Goal: Task Accomplishment & Management: Manage account settings

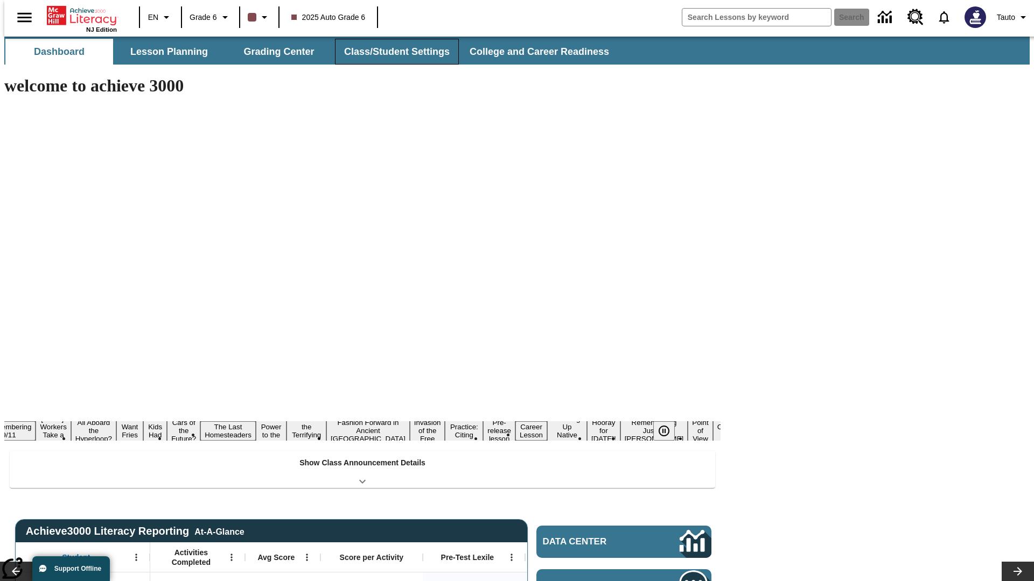
click at [391, 52] on button "Class/Student Settings" at bounding box center [397, 52] width 124 height 26
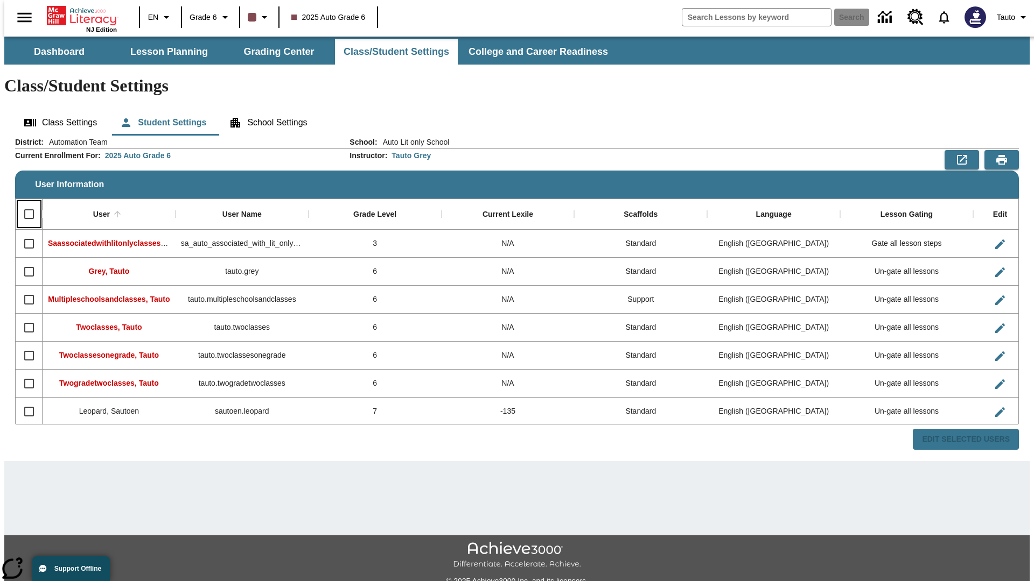
click at [24, 203] on input "Select all rows" at bounding box center [29, 214] width 23 height 23
checkbox input "true"
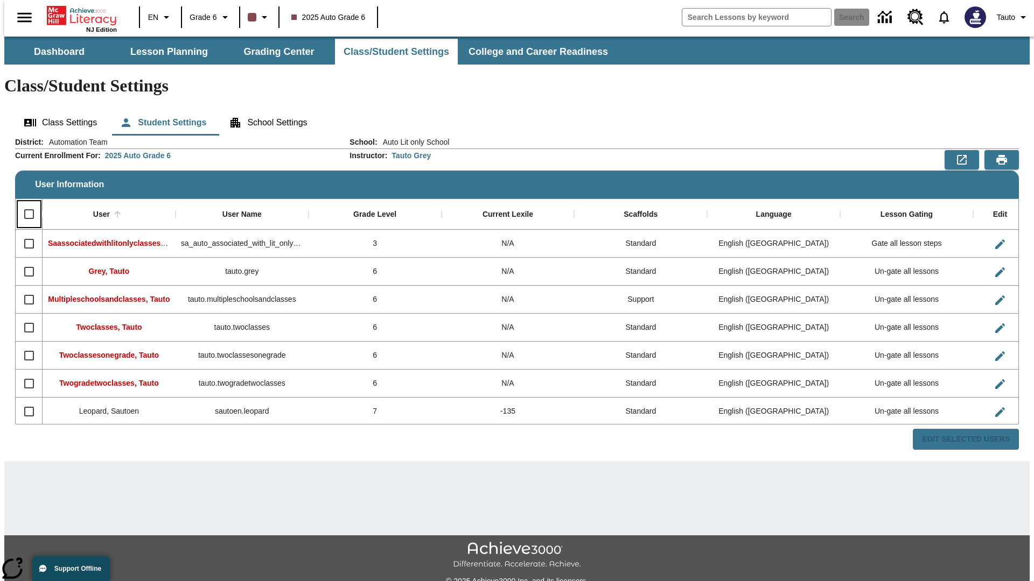
checkbox input "true"
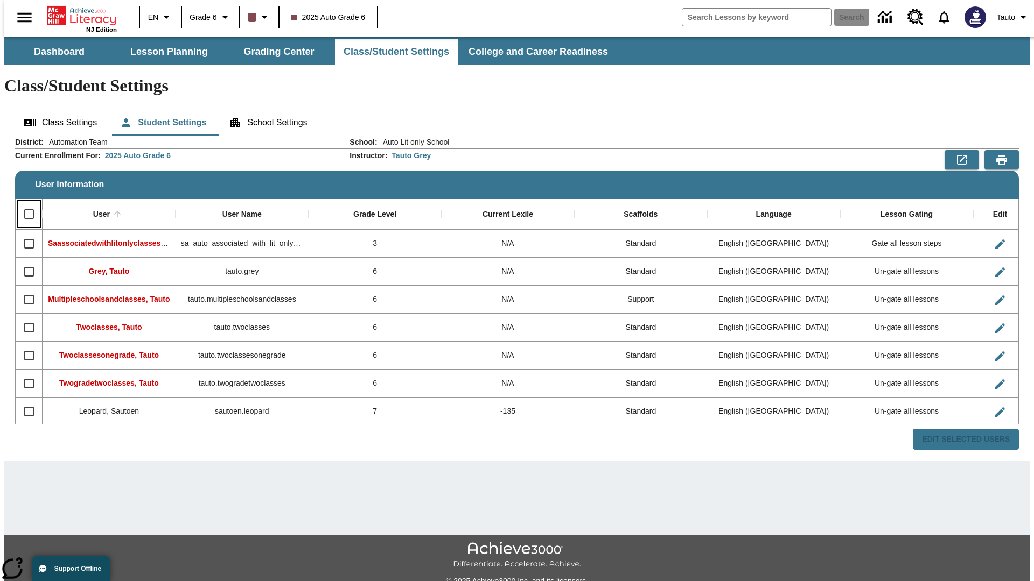
checkbox input "true"
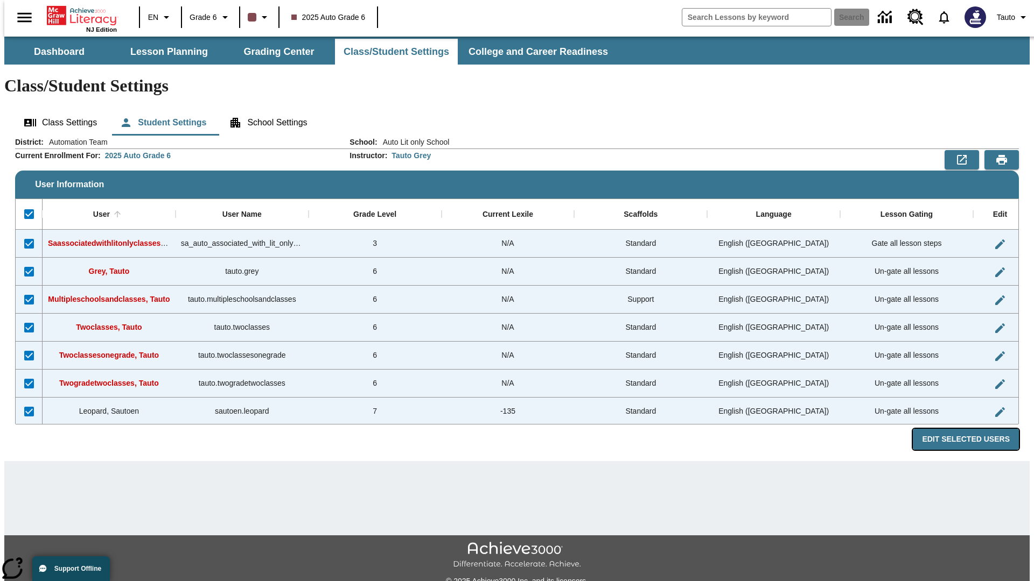
click at [974, 429] on button "Edit Selected Users" at bounding box center [966, 439] width 106 height 21
